Goal: Obtain resource: Obtain resource

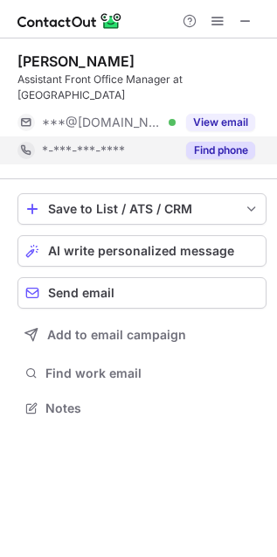
scroll to position [395, 277]
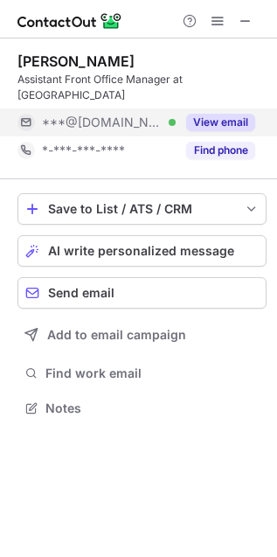
click at [214, 122] on button "View email" at bounding box center [220, 122] width 69 height 17
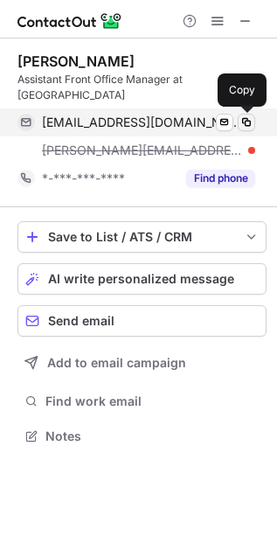
click at [243, 124] on span at bounding box center [247, 122] width 14 height 14
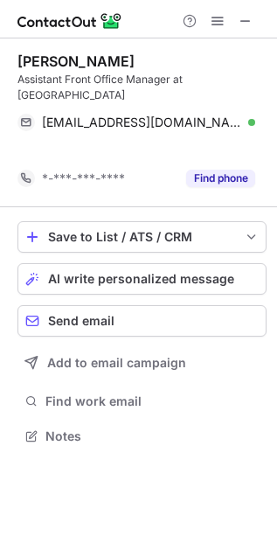
scroll to position [9, 9]
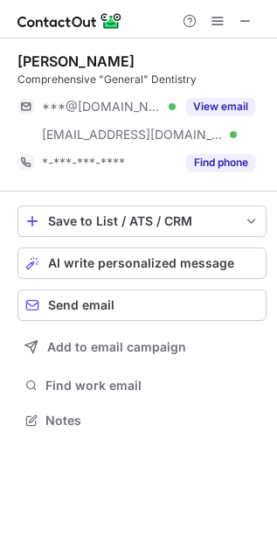
scroll to position [408, 277]
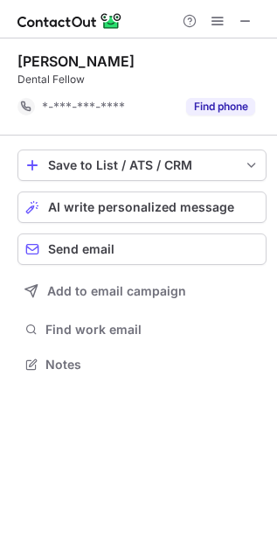
scroll to position [9, 9]
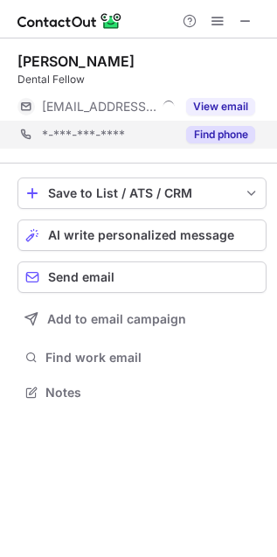
scroll to position [380, 277]
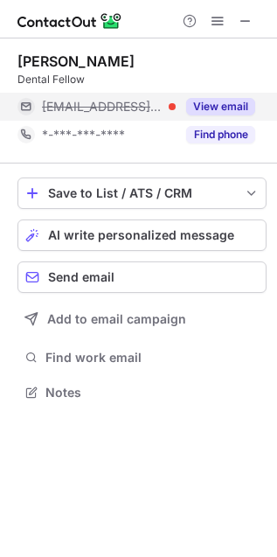
click at [241, 108] on button "View email" at bounding box center [220, 106] width 69 height 17
click at [235, 110] on div "dsmith@bcd.tamhsc.edu" at bounding box center [148, 107] width 213 height 16
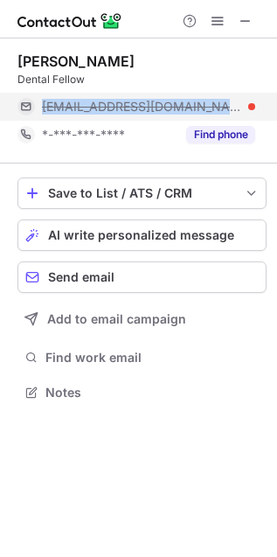
copy span "dsmith@bcd.tamhsc.edu"
drag, startPoint x: 70, startPoint y: 97, endPoint x: 45, endPoint y: 105, distance: 26.5
click at [45, 105] on div "dsmith@bcd.tamhsc.edu" at bounding box center [148, 107] width 213 height 16
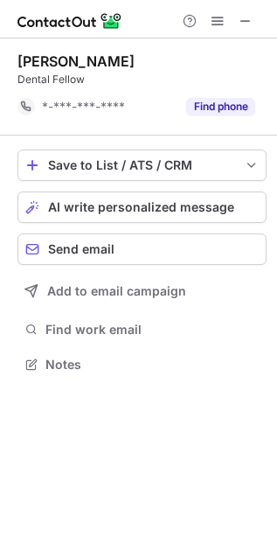
scroll to position [9, 9]
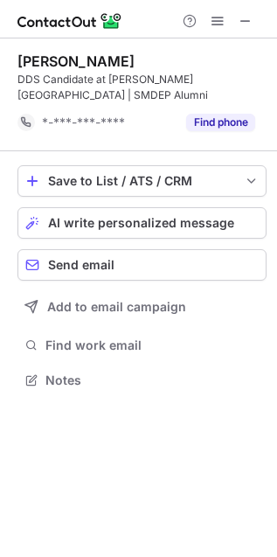
scroll to position [368, 277]
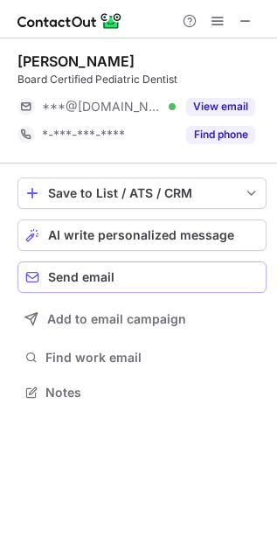
scroll to position [380, 277]
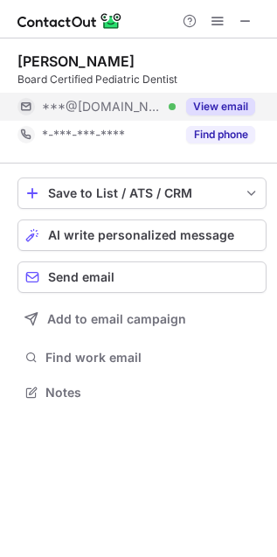
click at [215, 109] on button "View email" at bounding box center [220, 106] width 69 height 17
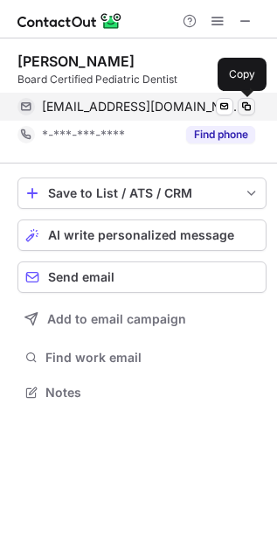
click at [254, 101] on button at bounding box center [246, 106] width 17 height 17
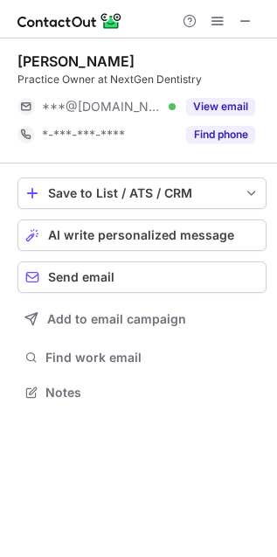
scroll to position [380, 277]
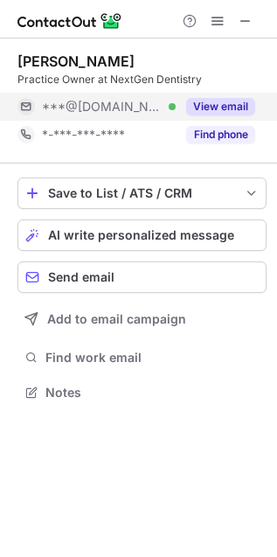
click at [229, 108] on button "View email" at bounding box center [220, 106] width 69 height 17
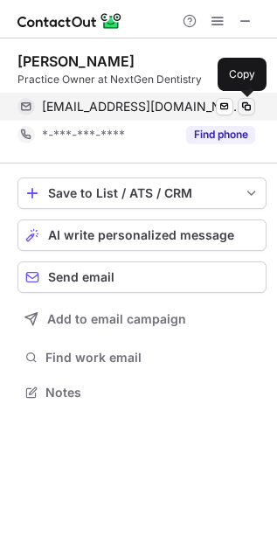
click at [240, 108] on span at bounding box center [247, 107] width 14 height 14
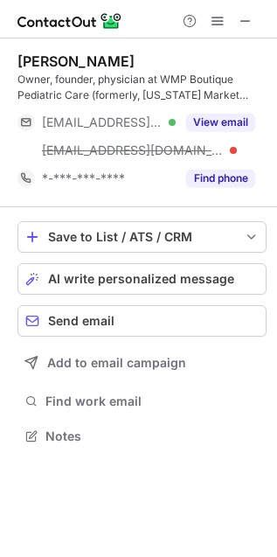
scroll to position [424, 277]
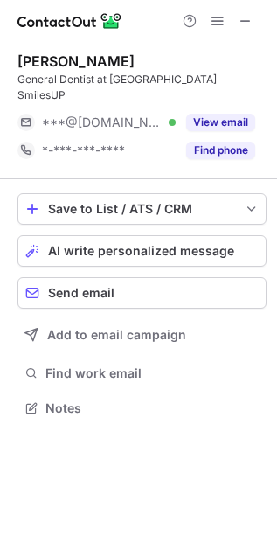
scroll to position [380, 277]
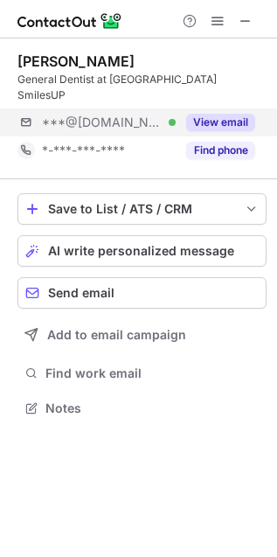
click at [255, 109] on div "***@yahoo.com Verified View email" at bounding box center [141, 122] width 249 height 28
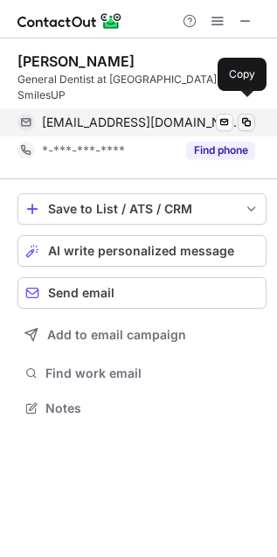
click at [245, 115] on button at bounding box center [246, 122] width 17 height 17
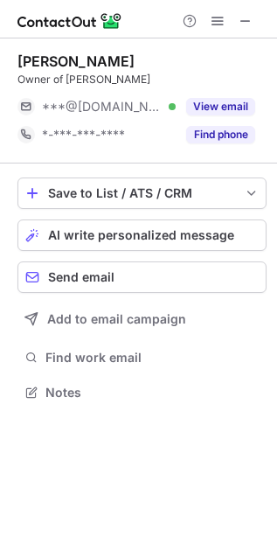
scroll to position [380, 277]
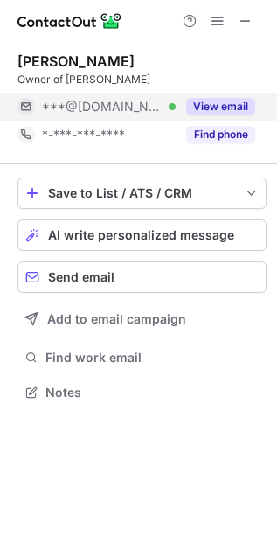
click at [207, 114] on button "View email" at bounding box center [220, 106] width 69 height 17
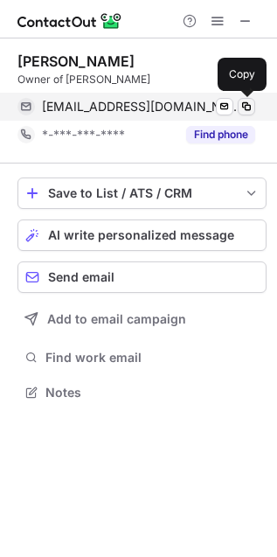
click at [247, 110] on span at bounding box center [247, 107] width 14 height 14
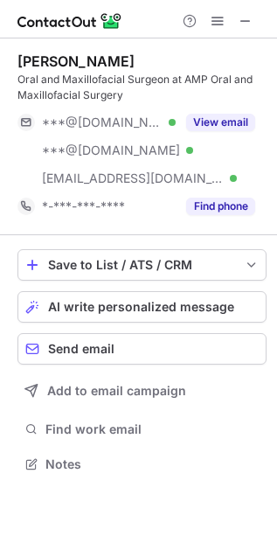
scroll to position [452, 277]
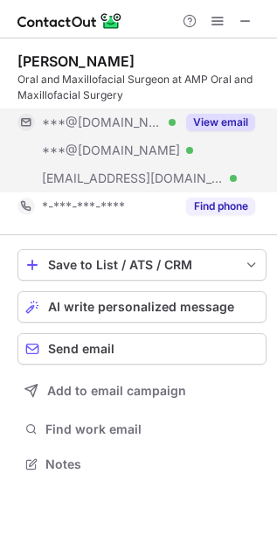
click at [228, 124] on button "View email" at bounding box center [220, 122] width 69 height 17
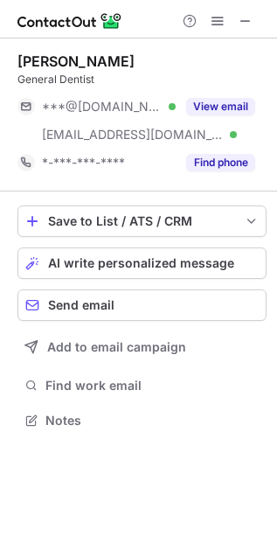
scroll to position [408, 277]
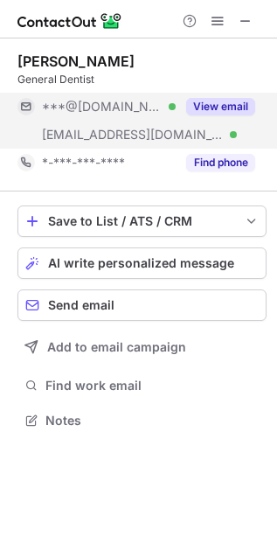
click at [221, 109] on button "View email" at bounding box center [220, 106] width 69 height 17
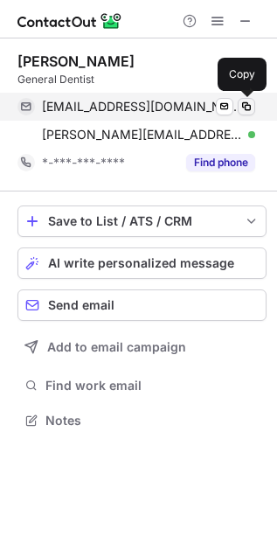
click at [247, 105] on span at bounding box center [247, 107] width 14 height 14
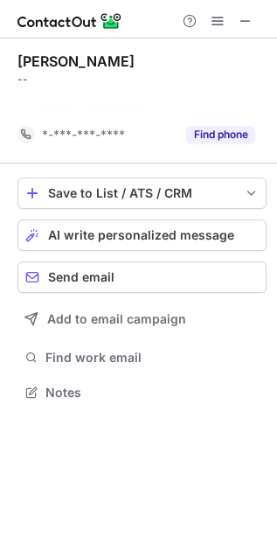
scroll to position [9, 9]
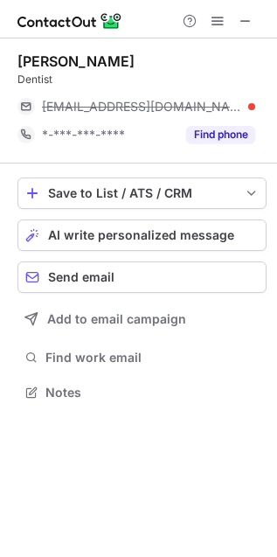
scroll to position [380, 277]
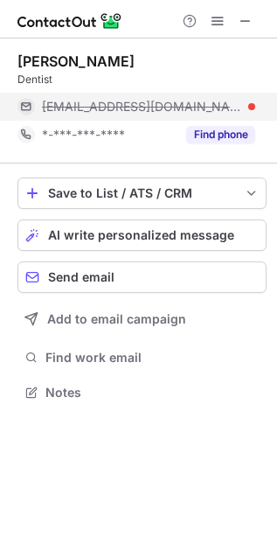
click at [229, 107] on span "***@communitydentalpartners.com" at bounding box center [142, 107] width 200 height 16
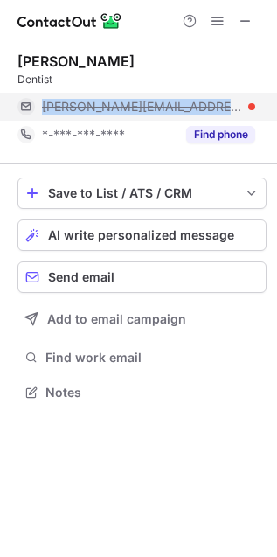
copy span "ruth@communitydentalpartners.co"
drag, startPoint x: 242, startPoint y: 99, endPoint x: 44, endPoint y: 115, distance: 199.0
click at [44, 115] on div "ruth@communitydentalpartners.com" at bounding box center [136, 107] width 238 height 28
copy span "ruth@communitydentalpartners.co"
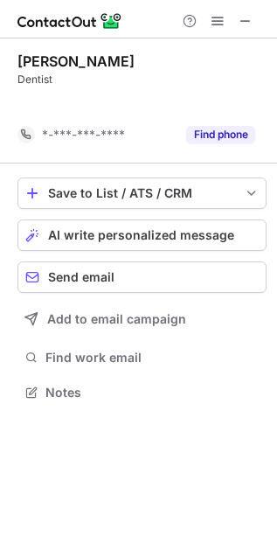
scroll to position [9, 9]
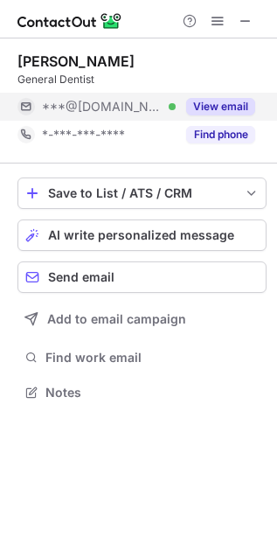
scroll to position [10, 9]
click at [219, 104] on button "View email" at bounding box center [220, 106] width 69 height 17
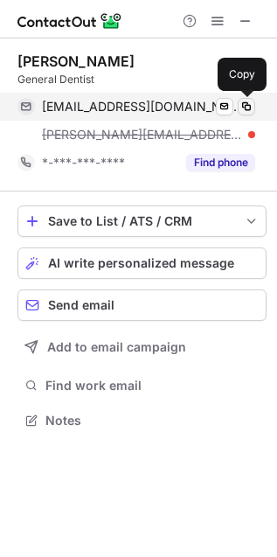
click at [249, 108] on span at bounding box center [247, 107] width 14 height 14
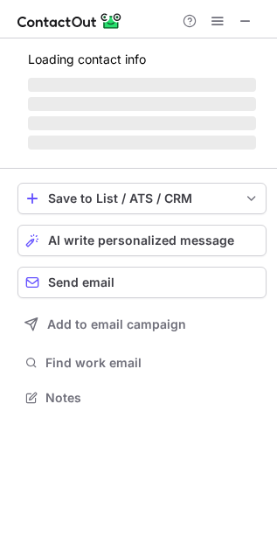
scroll to position [424, 277]
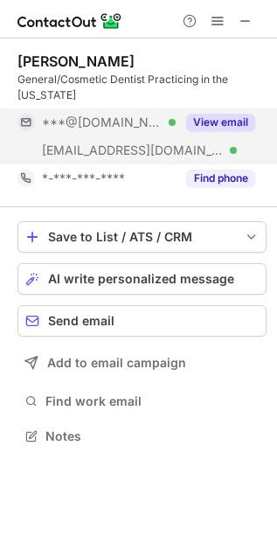
click at [229, 115] on button "View email" at bounding box center [220, 122] width 69 height 17
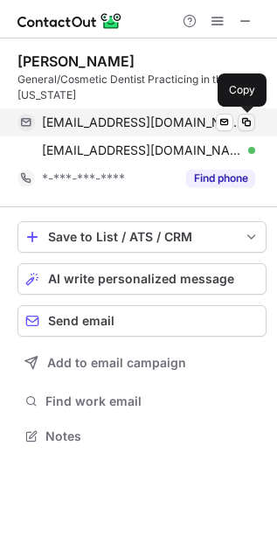
click at [249, 123] on span at bounding box center [247, 122] width 14 height 14
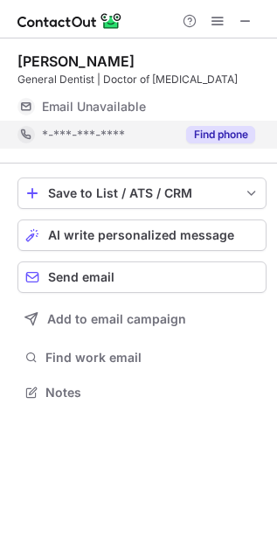
scroll to position [380, 277]
